Goal: Task Accomplishment & Management: Manage account settings

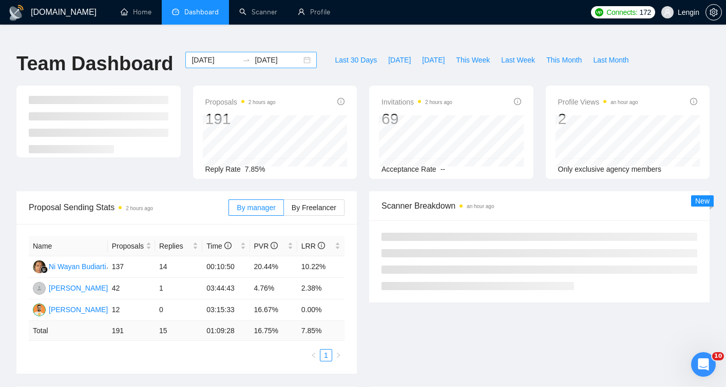
click at [208, 54] on input "[DATE]" at bounding box center [214, 59] width 47 height 11
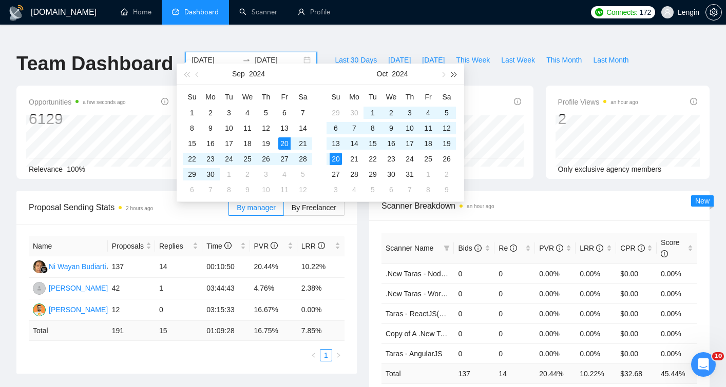
click at [453, 78] on button "button" at bounding box center [454, 74] width 11 height 21
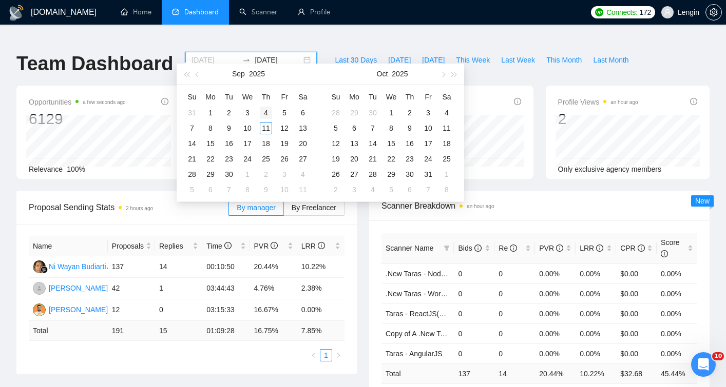
type input "[DATE]"
click at [267, 111] on div "4" at bounding box center [266, 113] width 12 height 12
click at [458, 73] on button "button" at bounding box center [454, 74] width 11 height 21
type input "[DATE]"
click at [267, 126] on div "11" at bounding box center [266, 128] width 12 height 12
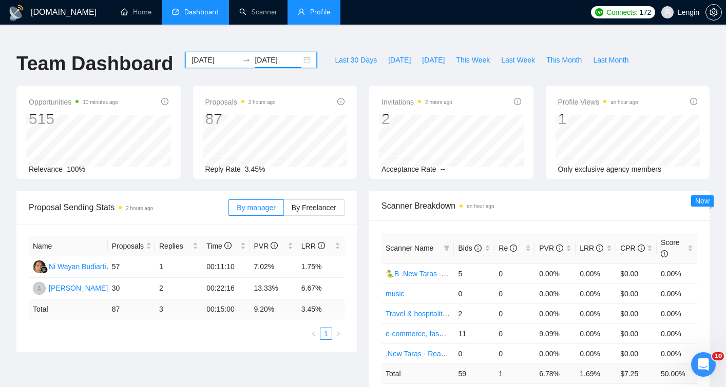
click at [323, 12] on link "Profile" at bounding box center [314, 12] width 32 height 9
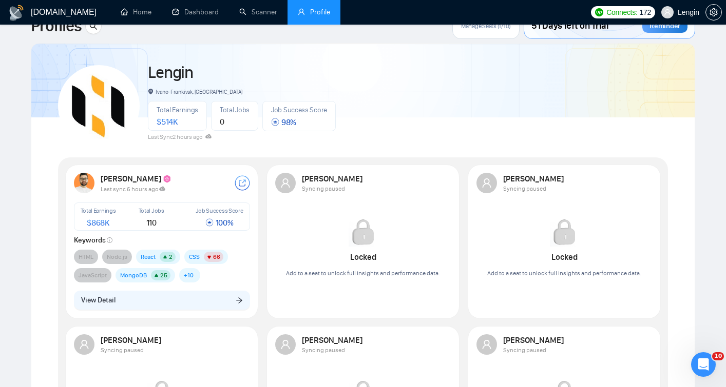
scroll to position [44, 0]
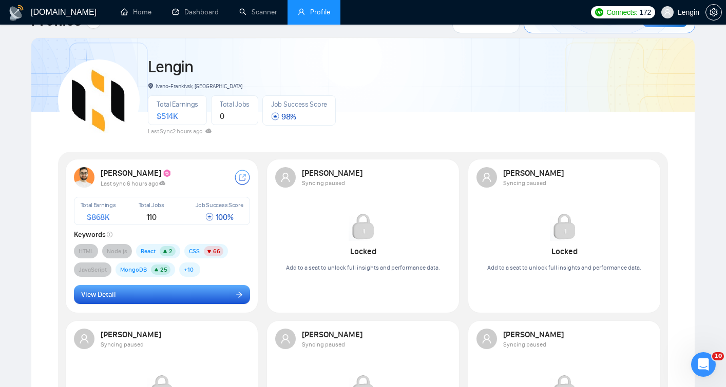
click at [235, 287] on button "View Detail" at bounding box center [162, 295] width 176 height 20
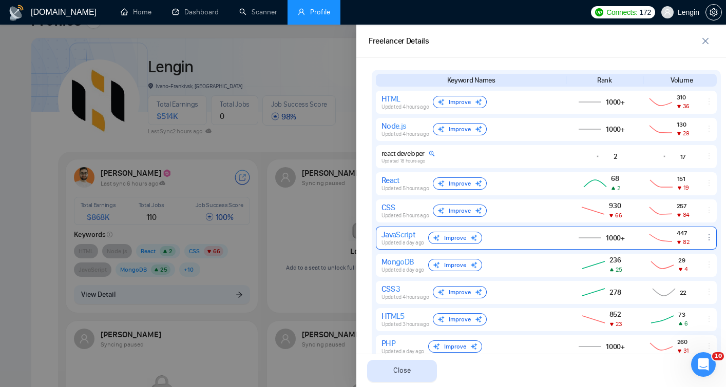
scroll to position [468, 0]
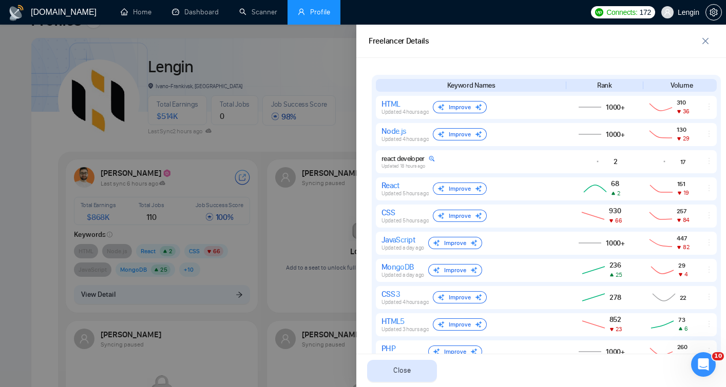
click at [43, 193] on div at bounding box center [363, 206] width 726 height 363
